Goal: Register for event/course

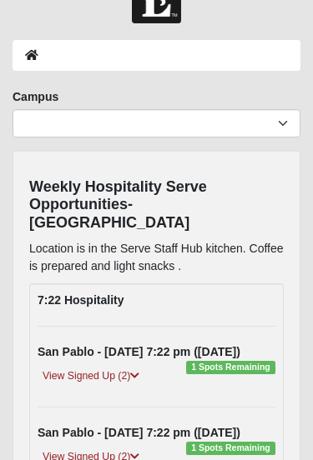
scroll to position [50, 0]
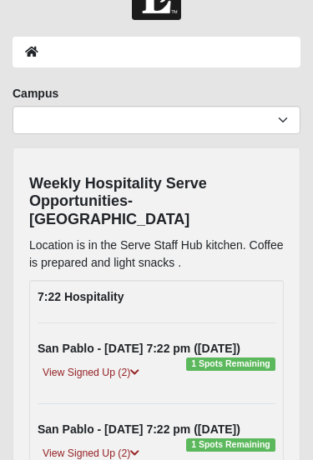
click at [108, 364] on link "View Signed Up (2)" at bounding box center [91, 373] width 107 height 18
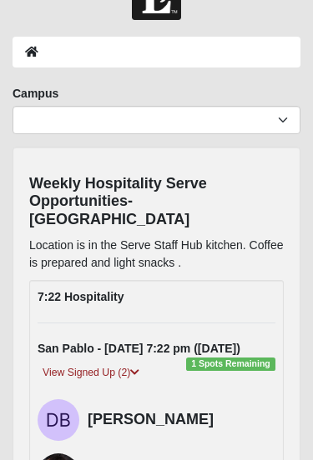
click at [80, 364] on link "View Signed Up (2)" at bounding box center [91, 373] width 107 height 18
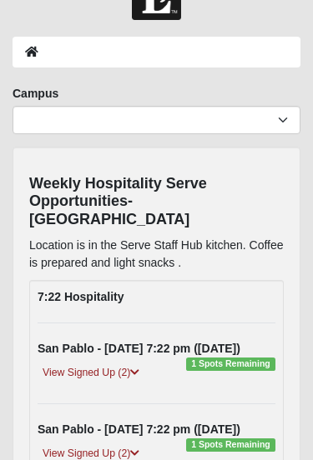
click at [96, 364] on link "View Signed Up (2)" at bounding box center [91, 373] width 107 height 18
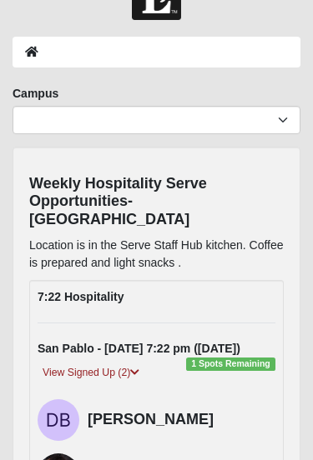
click at [27, 49] on button "button" at bounding box center [13, 42] width 27 height 28
click at [67, 31] on div at bounding box center [60, 46] width 121 height 38
click at [73, 47] on div at bounding box center [60, 46] width 121 height 38
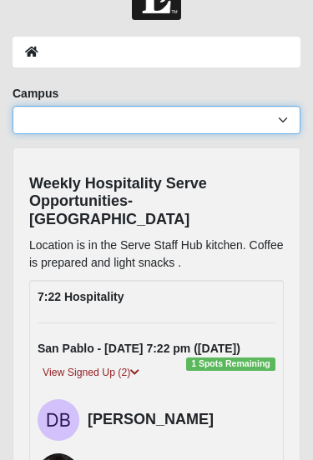
click at [133, 108] on select "Arlington Baymeadows Eleven22 Online Fleming Island Jesup Mandarin North Jax Or…" at bounding box center [157, 120] width 288 height 28
select select "10"
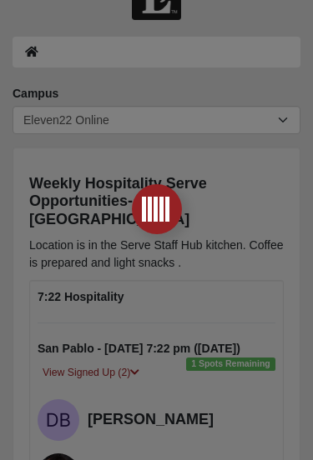
click at [82, 121] on div at bounding box center [156, 230] width 313 height 460
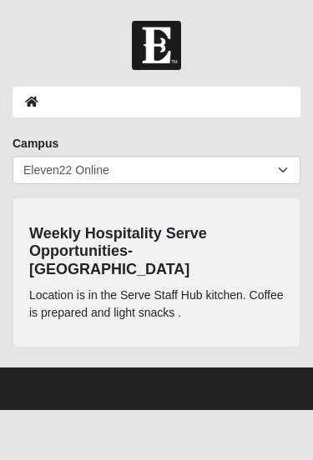
scroll to position [0, 0]
click at [274, 104] on ol at bounding box center [157, 102] width 288 height 31
click at [76, 252] on h4 "Weekly Hospitality Serve Opportunities-San Pablo" at bounding box center [156, 252] width 254 height 54
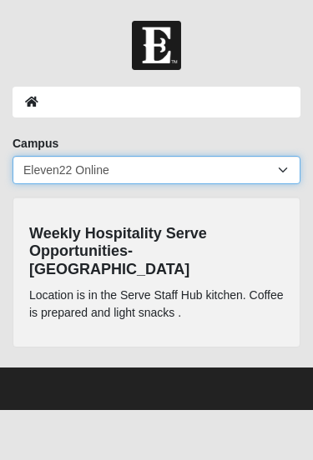
click at [47, 168] on select "Arlington Baymeadows Eleven22 Online Fleming Island Jesup Mandarin North Jax Or…" at bounding box center [157, 170] width 288 height 28
select select "3"
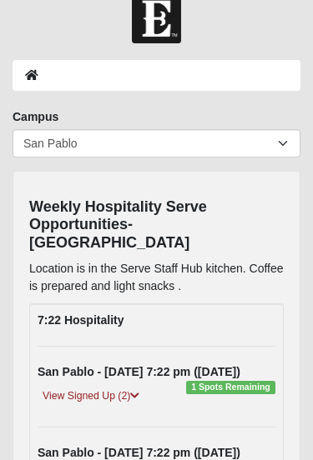
scroll to position [32, 0]
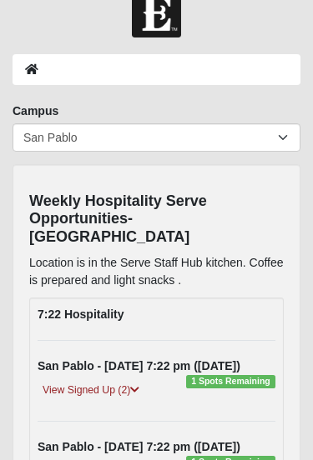
click at [228, 376] on span "1 Spots Remaining" at bounding box center [230, 382] width 89 height 13
click at [229, 383] on div "View Signed Up (2)" at bounding box center [156, 394] width 263 height 23
click at [88, 383] on link "View Signed Up (2)" at bounding box center [91, 392] width 107 height 18
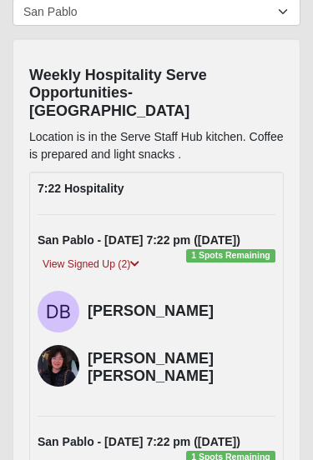
scroll to position [158, 0]
click at [131, 361] on div "Hannah Kim Smith" at bounding box center [182, 366] width 188 height 55
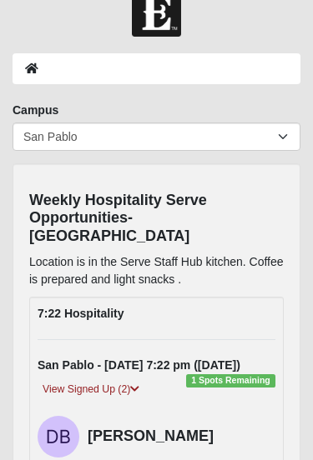
scroll to position [33, 0]
click at [91, 308] on strong "7:22 Hospitality" at bounding box center [81, 314] width 86 height 13
click at [38, 210] on h4 "Weekly Hospitality Serve Opportunities-San Pablo" at bounding box center [156, 220] width 254 height 54
click at [63, 212] on h4 "Weekly Hospitality Serve Opportunities-San Pablo" at bounding box center [156, 220] width 254 height 54
click at [218, 382] on div "View Signed Up (2)" at bounding box center [156, 393] width 263 height 23
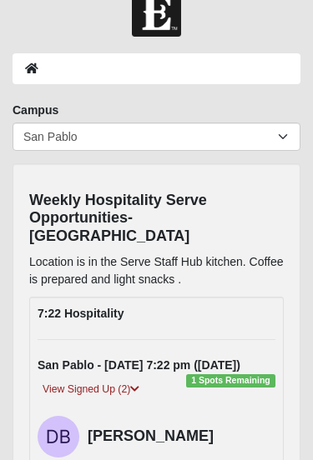
click at [228, 382] on div "View Signed Up (2)" at bounding box center [156, 393] width 263 height 23
click at [231, 382] on div "View Signed Up (2)" at bounding box center [156, 393] width 263 height 23
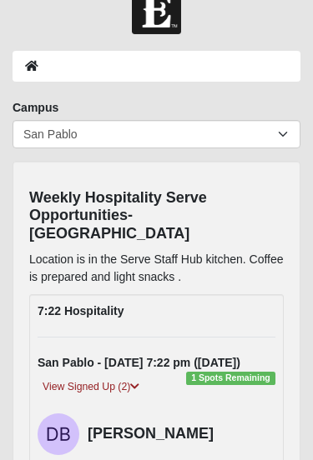
scroll to position [28, 0]
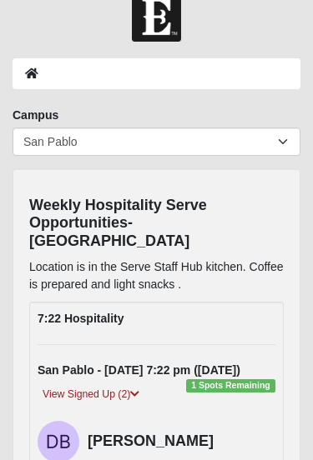
click at [213, 81] on ol at bounding box center [157, 73] width 288 height 31
click at [190, 76] on ol at bounding box center [157, 73] width 288 height 31
click at [53, 82] on link "Log In" at bounding box center [59, 88] width 133 height 33
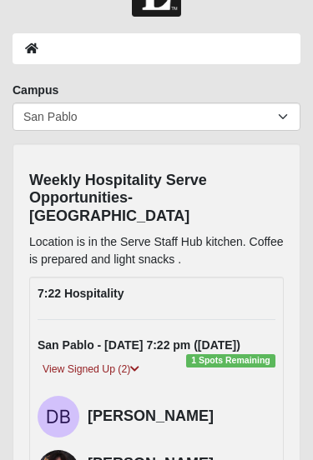
scroll to position [73, 0]
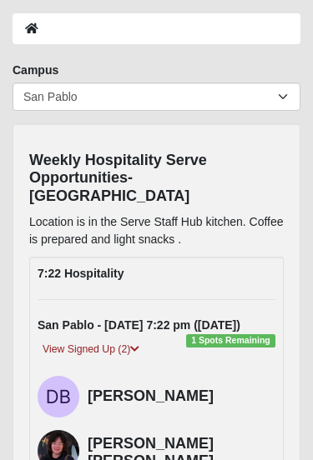
click at [96, 341] on link "View Signed Up (2)" at bounding box center [91, 350] width 107 height 18
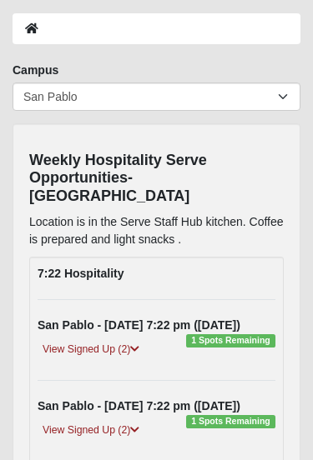
click at [128, 320] on div "San Pablo - Thursday 7:22 pm (8-14-2025) 1 Spots Remaining View Signed Up (2) D…" at bounding box center [156, 340] width 263 height 47
click at [104, 341] on link "View Signed Up (2)" at bounding box center [91, 350] width 107 height 18
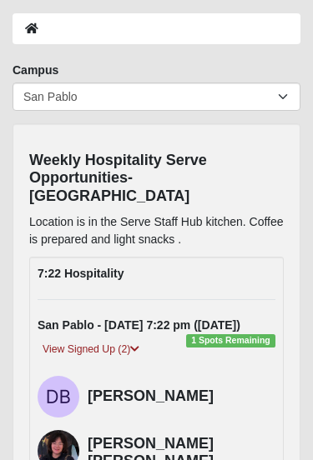
click at [107, 435] on h4 "Hannah Kim Smith" at bounding box center [182, 453] width 188 height 36
click at [174, 424] on div "Hannah Kim Smith" at bounding box center [182, 451] width 188 height 55
click at [60, 434] on img at bounding box center [59, 451] width 42 height 42
click at [66, 430] on img at bounding box center [59, 451] width 42 height 42
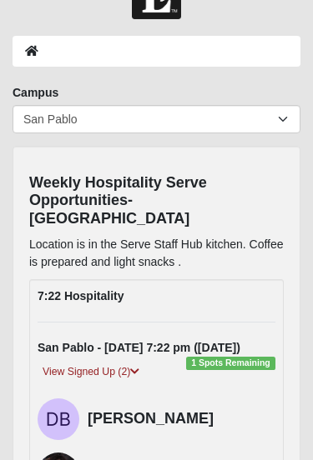
scroll to position [0, 0]
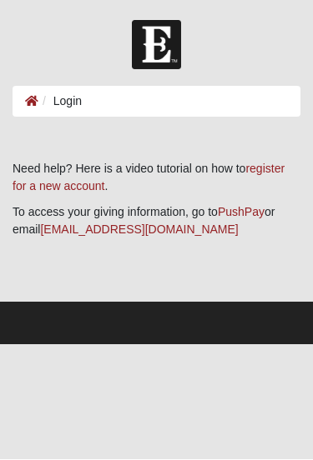
click at [27, 46] on button "button" at bounding box center [13, 42] width 27 height 28
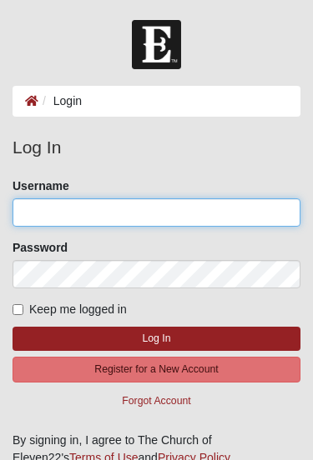
click at [226, 214] on input "Username" at bounding box center [157, 212] width 288 height 28
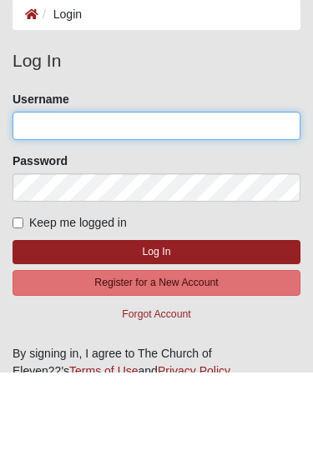
type input "GreatCook"
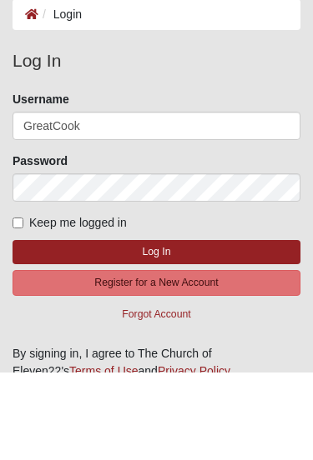
click at [156, 328] on button "Log In" at bounding box center [157, 340] width 288 height 24
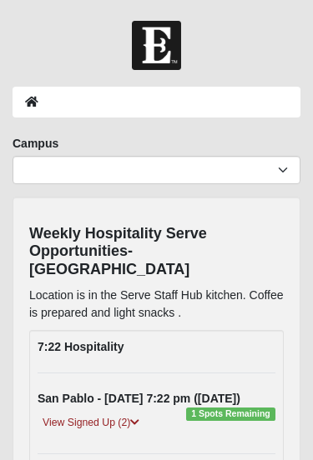
click at [168, 244] on h4 "Weekly Hospitality Serve Opportunities-San Pablo" at bounding box center [156, 252] width 254 height 54
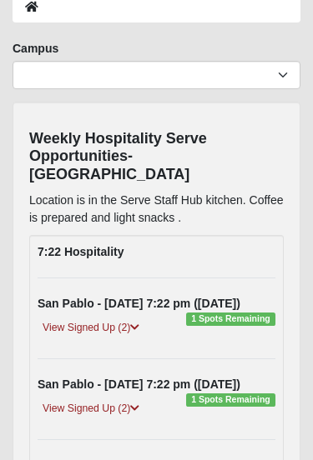
scroll to position [100, 0]
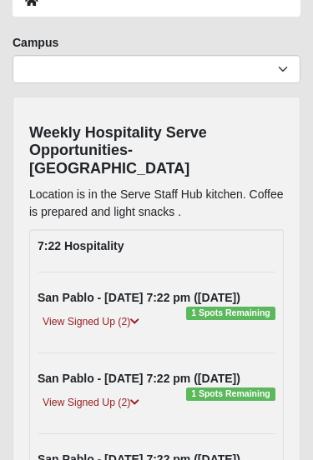
click at [245, 314] on div "View Signed Up (2)" at bounding box center [156, 325] width 263 height 23
click at [216, 308] on span "1 Spots Remaining" at bounding box center [230, 314] width 89 height 13
click at [108, 314] on link "View Signed Up (2)" at bounding box center [91, 323] width 107 height 18
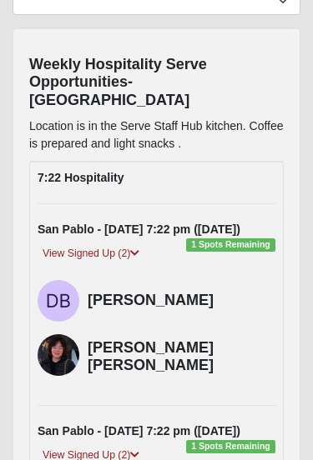
scroll to position [170, 0]
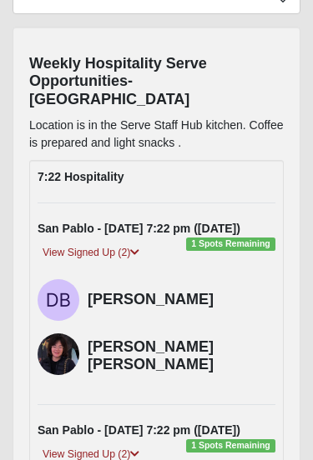
click at [133, 342] on div "Hannah Kim Smith" at bounding box center [182, 354] width 188 height 55
click at [61, 334] on img at bounding box center [59, 355] width 42 height 42
click at [169, 339] on h4 "Hannah Kim Smith" at bounding box center [182, 357] width 188 height 36
click at [264, 291] on h4 "Dori Brace" at bounding box center [182, 300] width 188 height 18
click at [263, 327] on div "Hannah Kim Smith" at bounding box center [182, 354] width 188 height 55
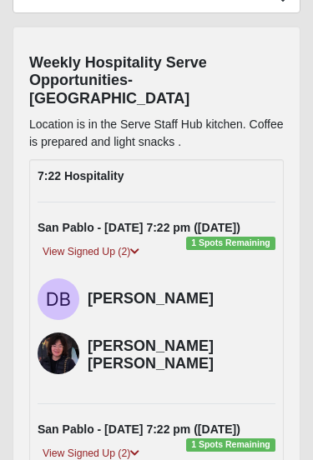
click at [220, 339] on h4 "Hannah Kim Smith" at bounding box center [182, 357] width 188 height 36
click at [188, 339] on div "Hannah Kim Smith" at bounding box center [182, 354] width 188 height 55
click at [179, 339] on h4 "Hannah Kim Smith" at bounding box center [182, 357] width 188 height 36
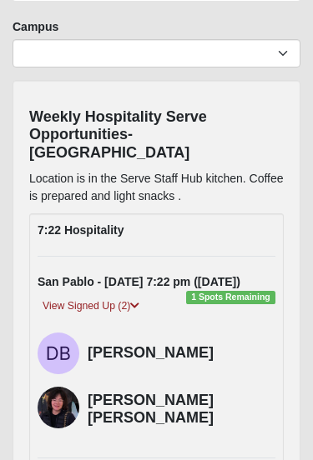
scroll to position [116, 0]
click at [106, 224] on strong "7:22 Hospitality" at bounding box center [81, 230] width 86 height 13
click at [108, 224] on strong "7:22 Hospitality" at bounding box center [81, 230] width 86 height 13
click at [279, 144] on div "Weekly Hospitality Serve Opportunities-San Pablo Location is in the Serve Staff…" at bounding box center [156, 156] width 254 height 117
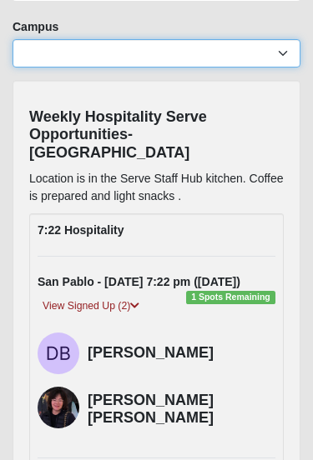
click at [286, 58] on select "Arlington Baymeadows Eleven22 Online Fleming Island Jesup Mandarin North Jax Or…" at bounding box center [157, 54] width 288 height 28
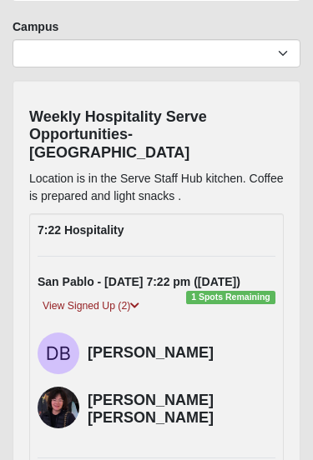
click at [58, 387] on img at bounding box center [59, 408] width 42 height 42
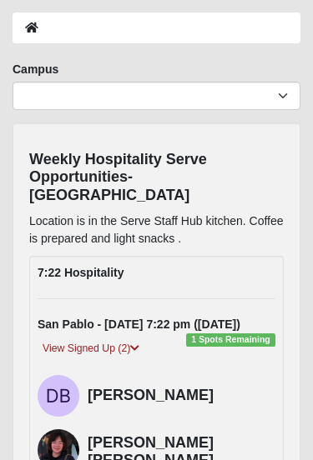
scroll to position [71, 0]
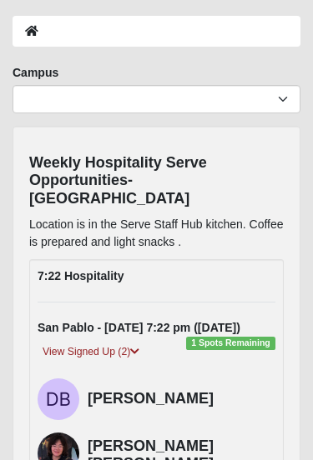
click at [63, 433] on img at bounding box center [59, 454] width 42 height 42
click at [79, 344] on link "View Signed Up (2)" at bounding box center [91, 353] width 107 height 18
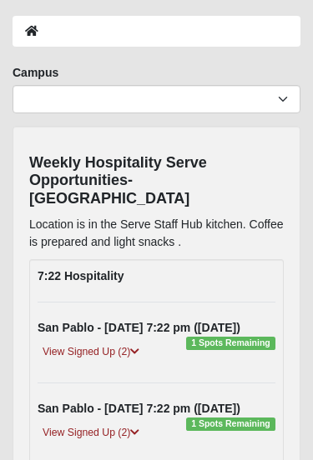
click at [101, 344] on link "View Signed Up (2)" at bounding box center [91, 353] width 107 height 18
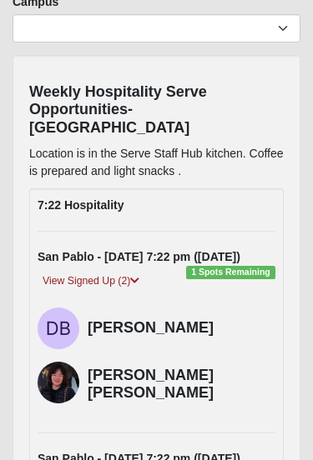
scroll to position [232, 0]
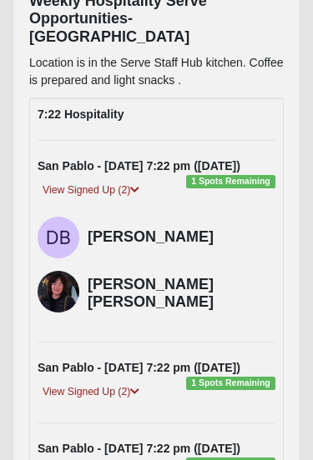
click at [85, 384] on link "View Signed Up (2)" at bounding box center [91, 393] width 107 height 18
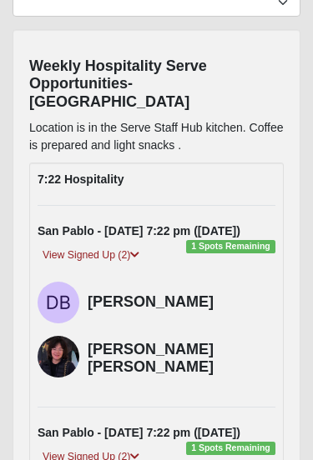
scroll to position [167, 0]
click at [240, 225] on strong "San Pablo - Thursday 7:22 pm (8-14-2025)" at bounding box center [139, 231] width 203 height 13
click at [223, 241] on span "1 Spots Remaining" at bounding box center [230, 247] width 89 height 13
click at [214, 241] on span "1 Spots Remaining" at bounding box center [230, 247] width 89 height 13
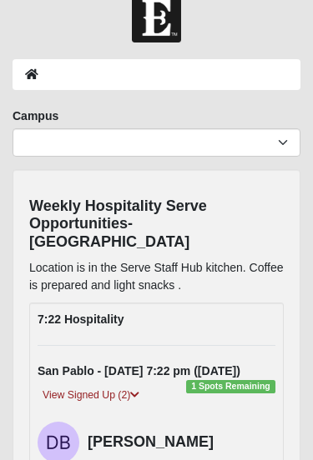
scroll to position [0, 0]
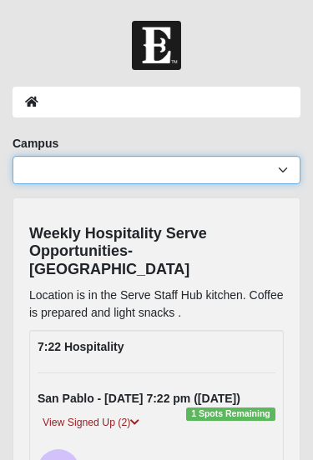
click at [39, 168] on select "Arlington Baymeadows Eleven22 Online Fleming Island Jesup Mandarin North Jax Or…" at bounding box center [157, 170] width 288 height 28
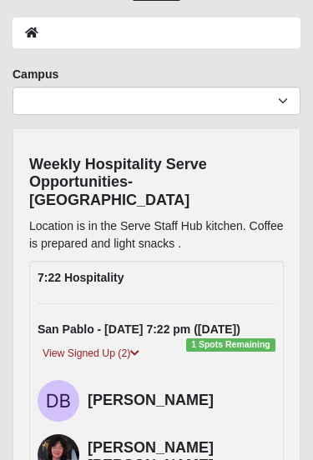
scroll to position [68, 0]
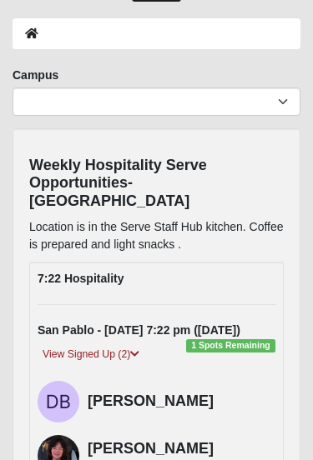
click at [59, 347] on div "View Signed Up (2)" at bounding box center [156, 358] width 263 height 23
click at [63, 347] on link "View Signed Up (2)" at bounding box center [91, 356] width 107 height 18
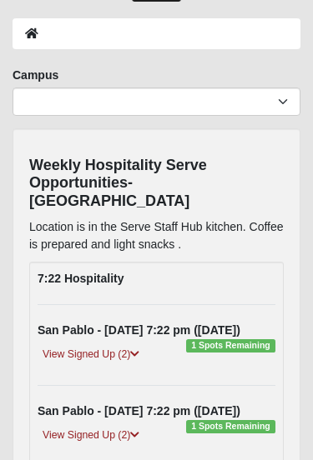
click at [102, 346] on link "View Signed Up (2)" at bounding box center [91, 355] width 107 height 18
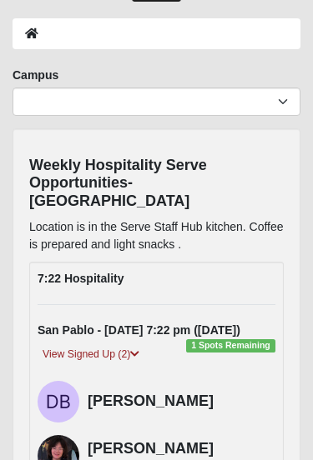
click at [144, 346] on link "View Signed Up (2)" at bounding box center [91, 355] width 107 height 18
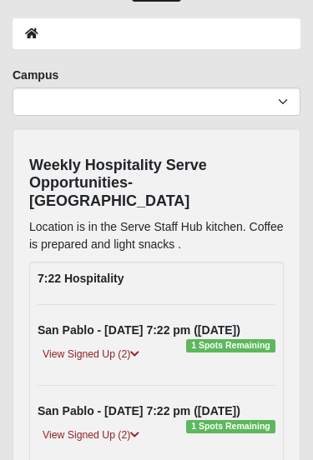
click at [138, 326] on div "San Pablo - Thursday 7:22 pm (8-14-2025) 1 Spots Remaining View Signed Up (2) D…" at bounding box center [156, 345] width 263 height 47
click at [136, 349] on icon at bounding box center [134, 354] width 9 height 10
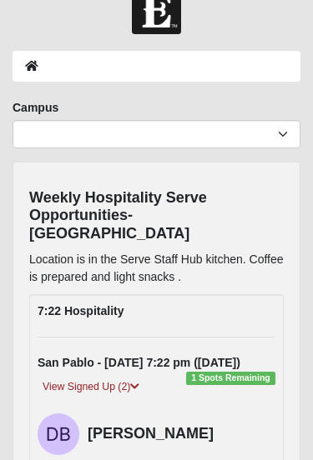
scroll to position [0, 0]
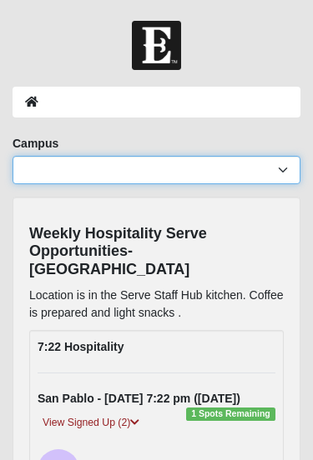
click at [94, 170] on select "Arlington Baymeadows Eleven22 Online Fleming Island Jesup Mandarin North Jax Or…" at bounding box center [157, 170] width 288 height 28
select select "3"
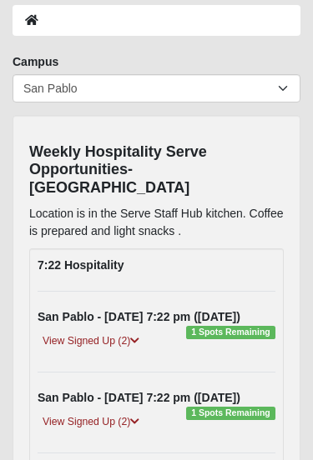
scroll to position [75, 0]
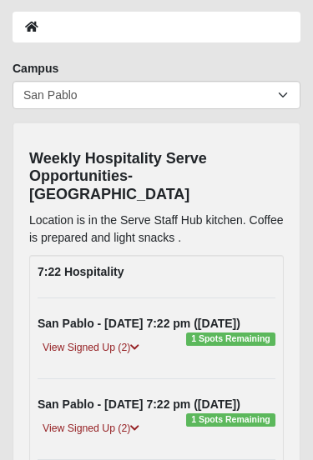
click at [47, 339] on link "View Signed Up (2)" at bounding box center [91, 348] width 107 height 18
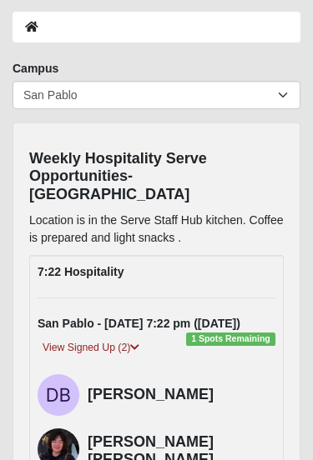
click at [255, 339] on div "View Signed Up (2)" at bounding box center [156, 350] width 263 height 23
click at [230, 333] on span "1 Spots Remaining" at bounding box center [230, 339] width 89 height 13
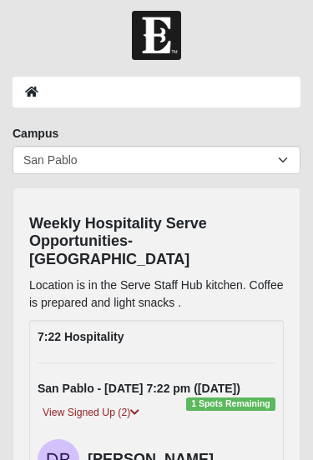
scroll to position [8, 0]
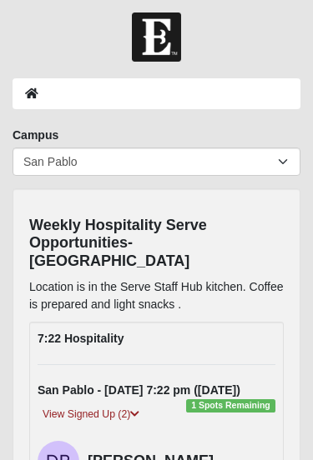
click at [87, 333] on strong "7:22 Hospitality" at bounding box center [81, 339] width 86 height 13
click at [77, 333] on strong "7:22 Hospitality" at bounding box center [81, 339] width 86 height 13
click at [83, 333] on strong "7:22 Hospitality" at bounding box center [81, 339] width 86 height 13
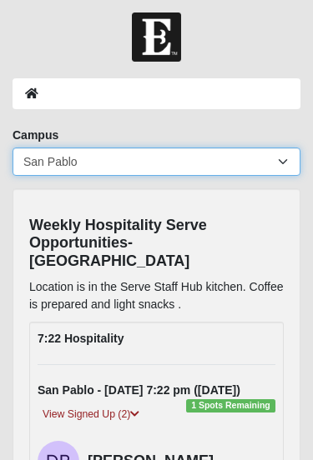
click at [43, 165] on select "Arlington Baymeadows Eleven22 Online Fleming Island Jesup Mandarin North Jax Or…" at bounding box center [157, 162] width 288 height 28
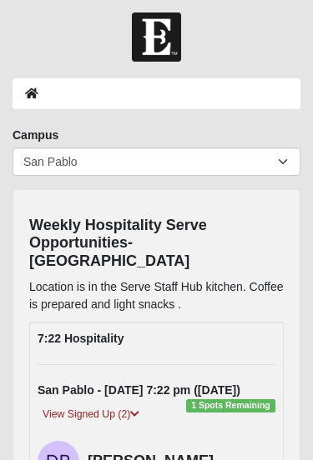
scroll to position [0, 0]
